Goal: Information Seeking & Learning: Learn about a topic

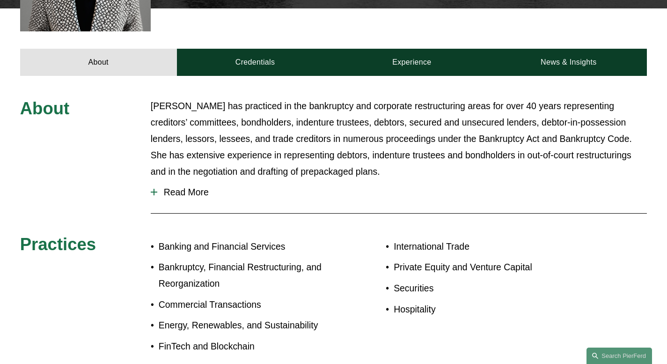
scroll to position [410, 0]
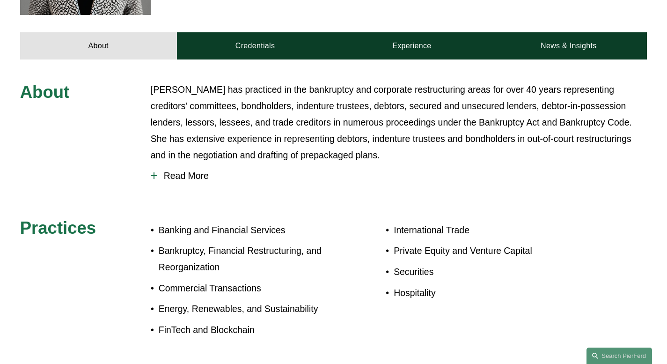
click at [183, 170] on span "Read More" at bounding box center [402, 175] width 490 height 11
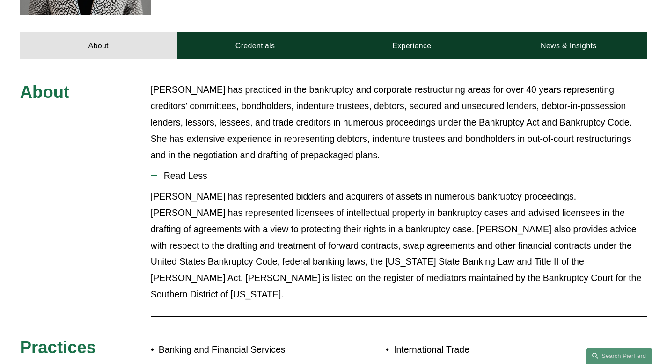
click at [281, 188] on p "[PERSON_NAME] has represented bidders and acquirers of assets in numerous bankr…" at bounding box center [399, 245] width 496 height 115
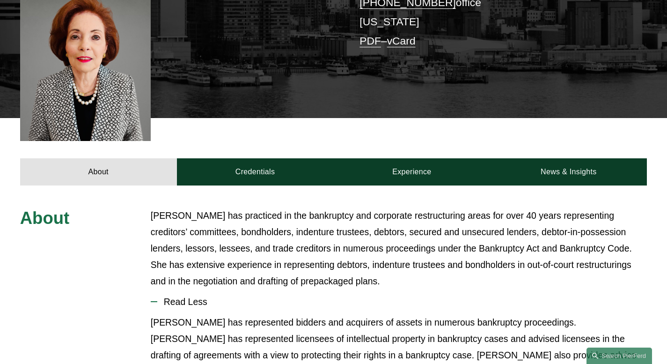
scroll to position [256, 0]
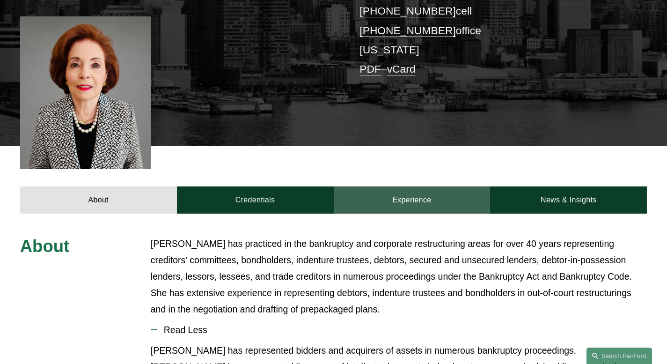
click at [419, 186] on link "Experience" at bounding box center [412, 199] width 157 height 27
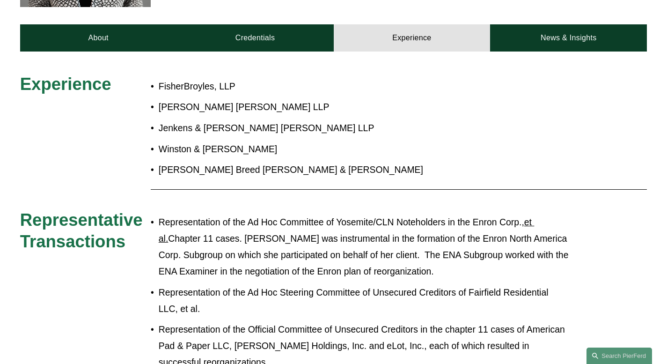
scroll to position [474, 0]
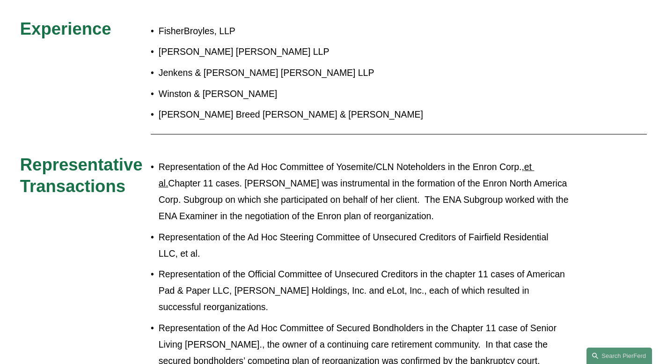
click at [371, 159] on p "Representation of the Ad Hoc Committee of Yosemite/CLN Noteholders in the Enron…" at bounding box center [364, 192] width 410 height 66
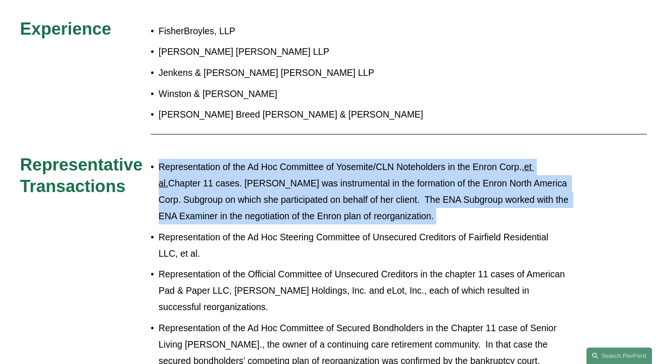
click at [371, 159] on p "Representation of the Ad Hoc Committee of Yosemite/CLN Noteholders in the Enron…" at bounding box center [364, 192] width 410 height 66
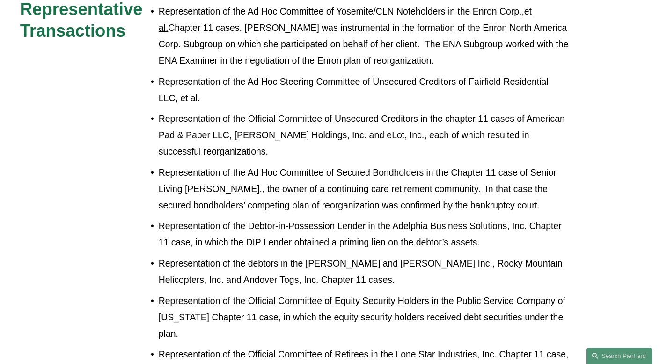
scroll to position [632, 0]
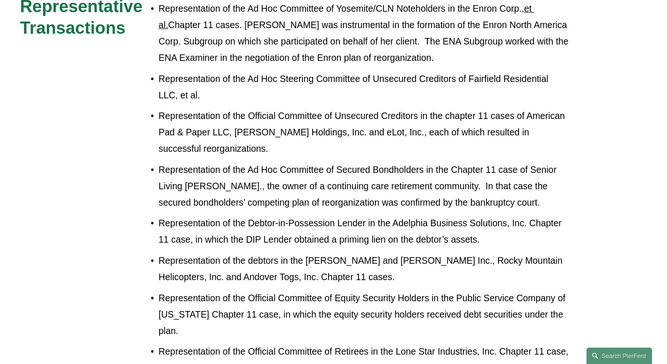
click at [388, 161] on p "Representation of the Ad Hoc Committee of Secured Bondholders in the Chapter 11…" at bounding box center [364, 185] width 410 height 49
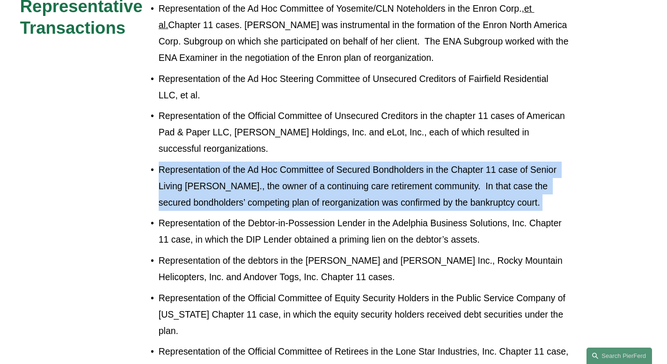
click at [388, 161] on p "Representation of the Ad Hoc Committee of Secured Bondholders in the Chapter 11…" at bounding box center [364, 185] width 410 height 49
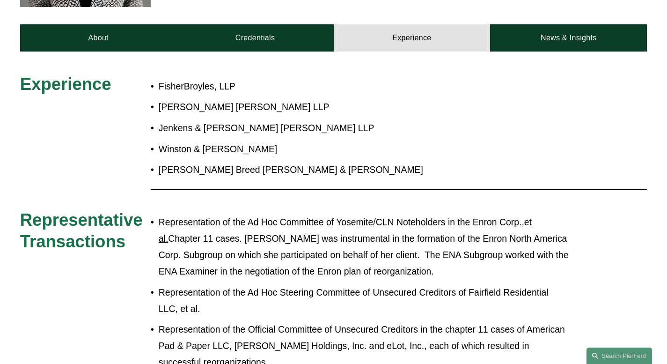
scroll to position [318, 0]
